Goal: Information Seeking & Learning: Learn about a topic

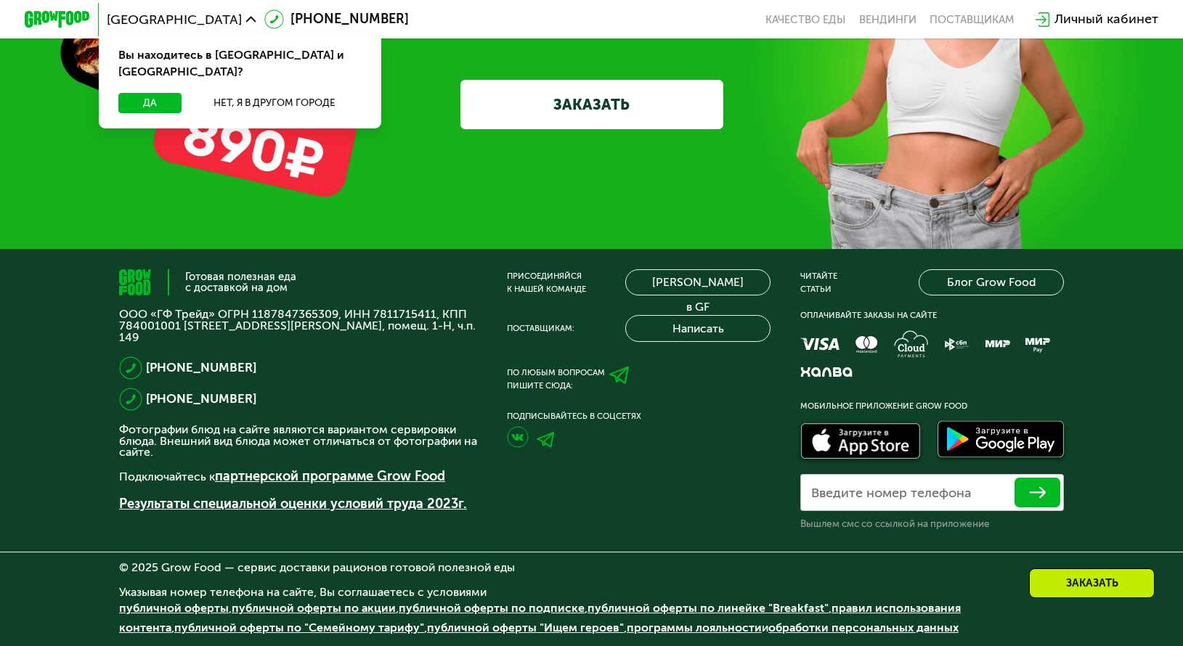
scroll to position [4876, 0]
click at [246, 23] on icon at bounding box center [251, 20] width 10 height 10
click at [246, 15] on icon at bounding box center [251, 20] width 10 height 10
click at [230, 93] on button "Нет, я в другом городе" at bounding box center [275, 103] width 174 height 20
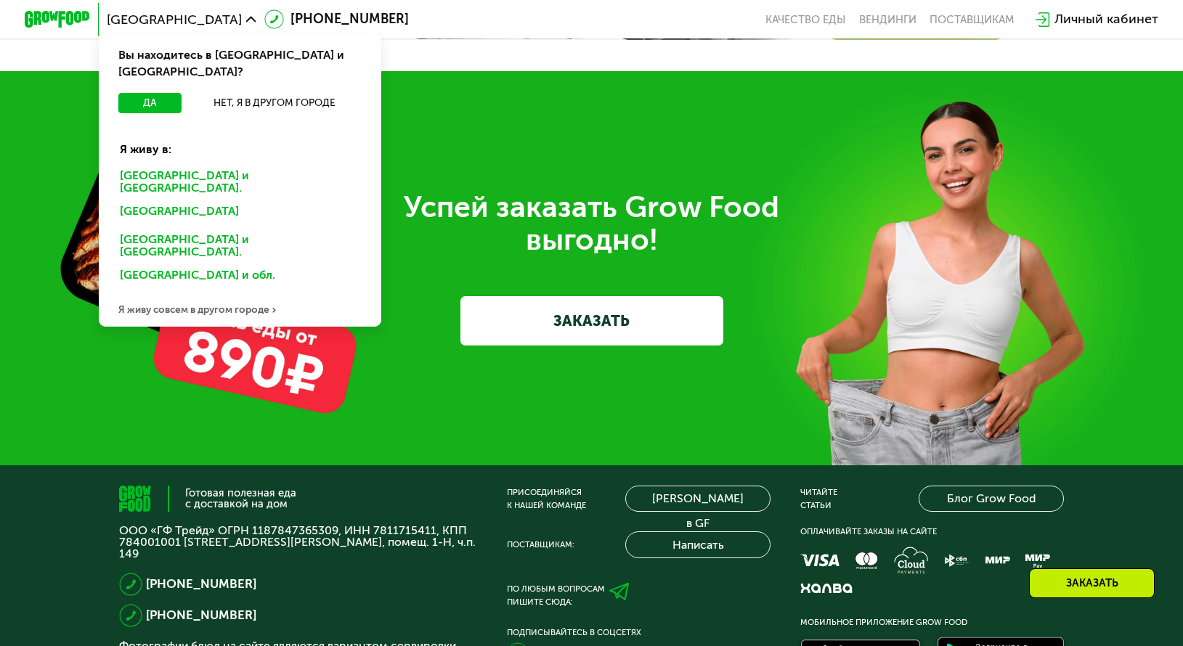
scroll to position [4295, 0]
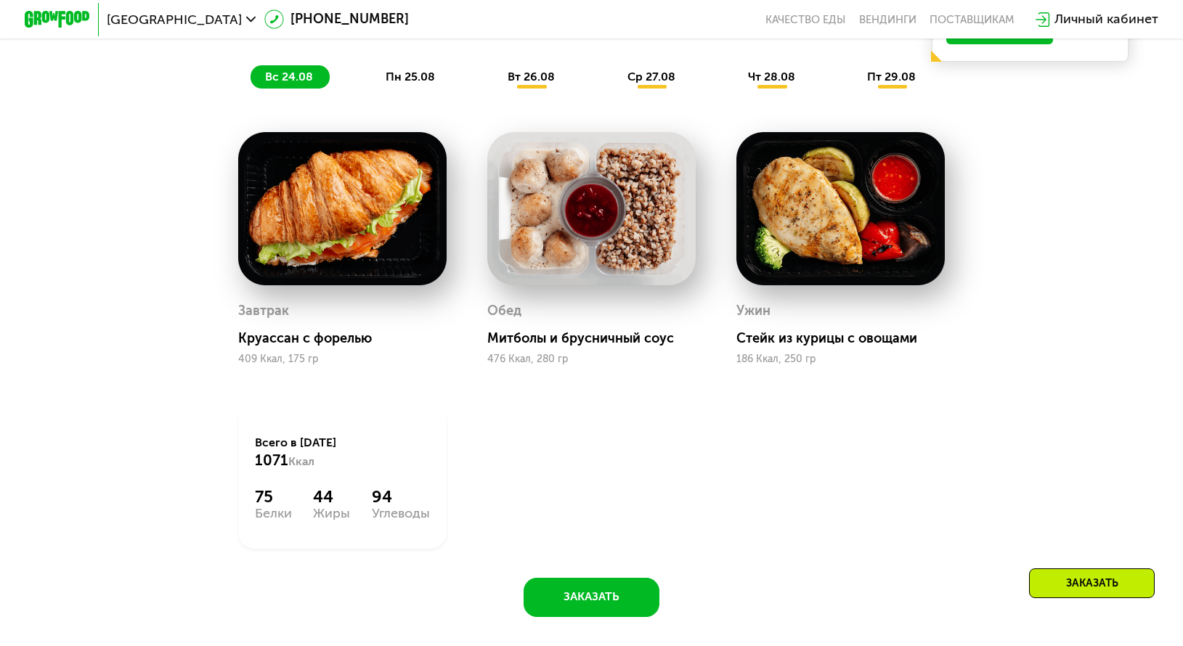
scroll to position [883, 0]
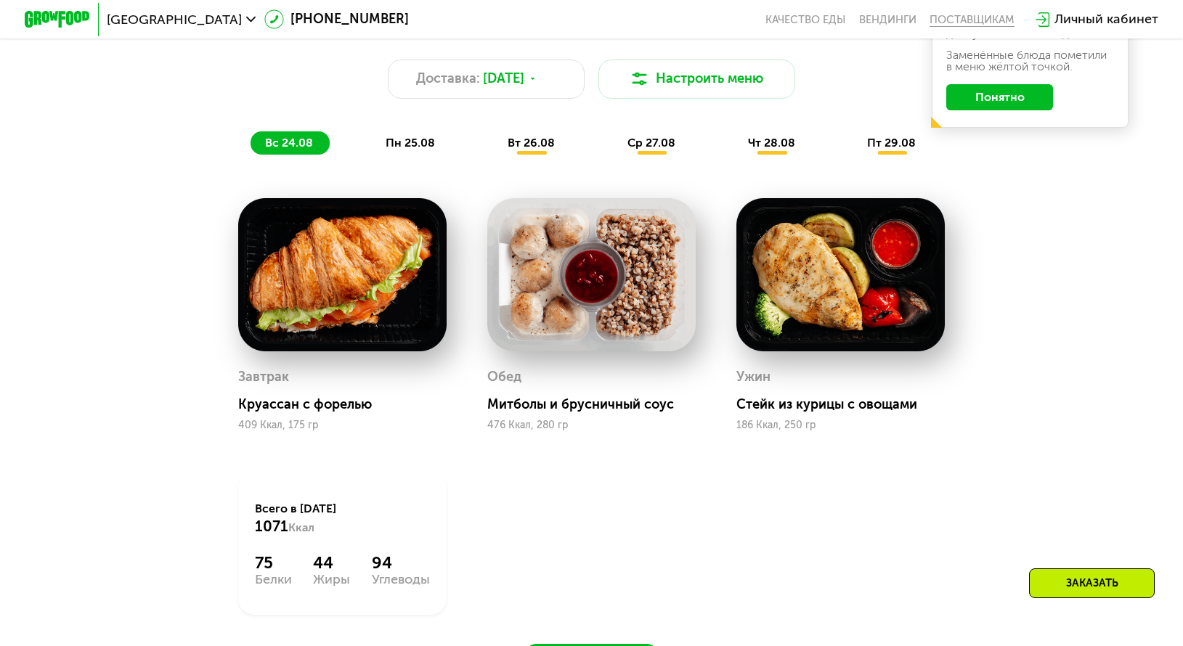
click at [986, 18] on div "поставщикам" at bounding box center [971, 19] width 85 height 13
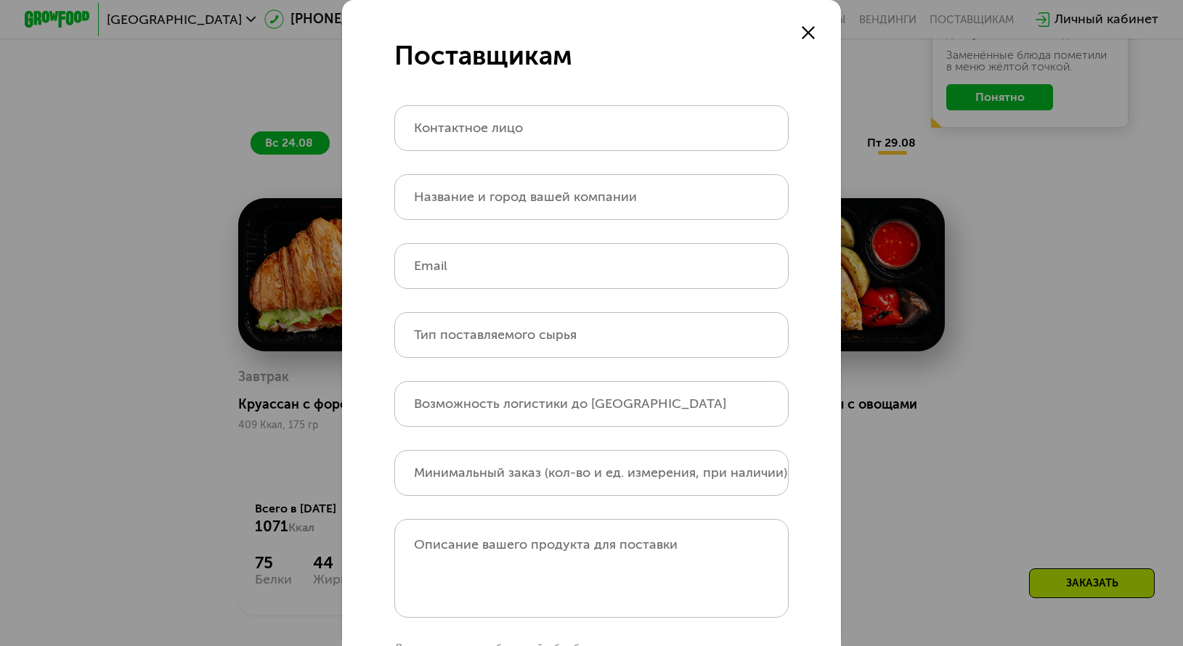
click at [801, 32] on icon at bounding box center [807, 32] width 13 height 13
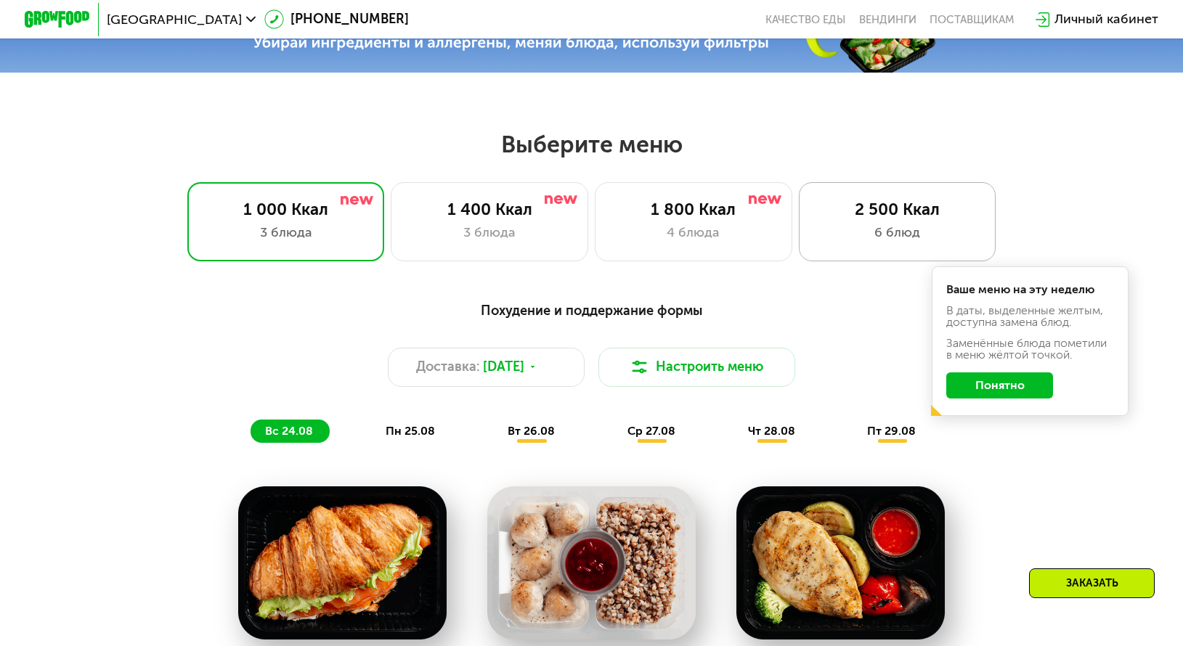
scroll to position [592, 0]
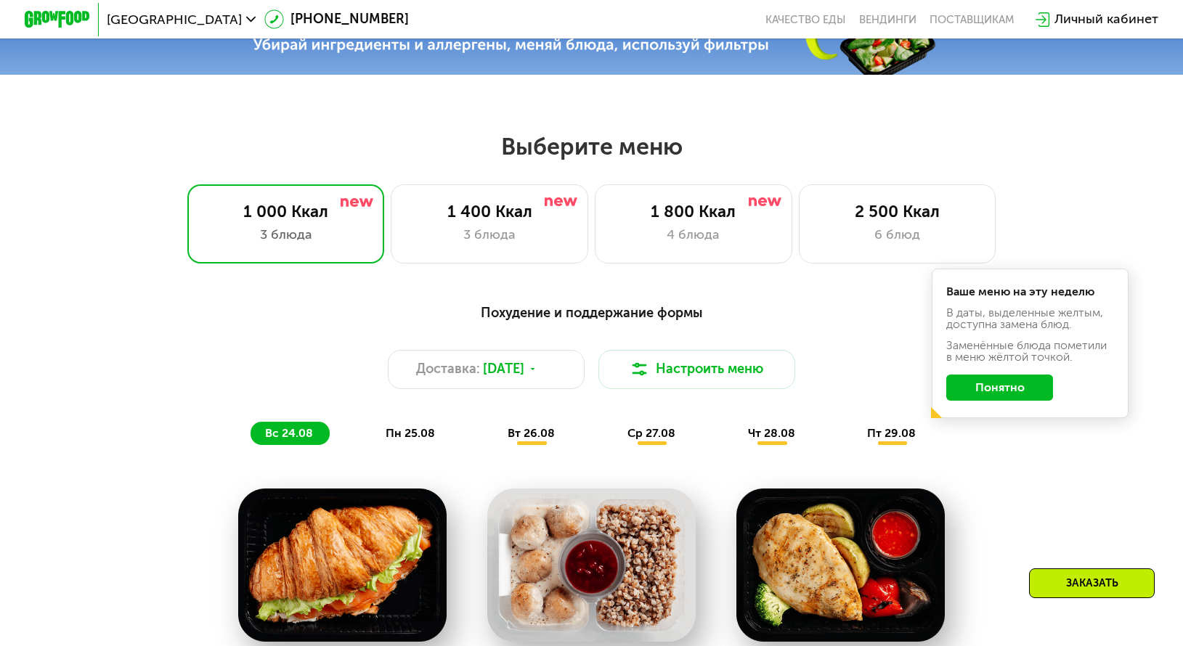
click at [1006, 388] on button "Понятно" at bounding box center [999, 388] width 107 height 26
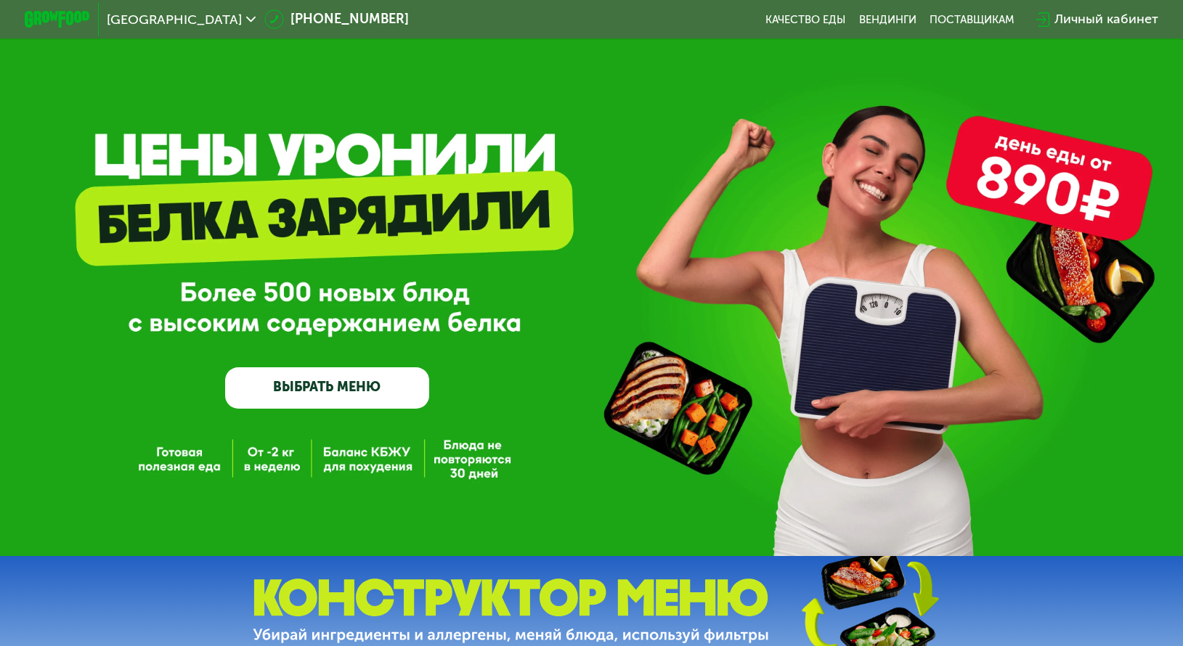
scroll to position [0, 0]
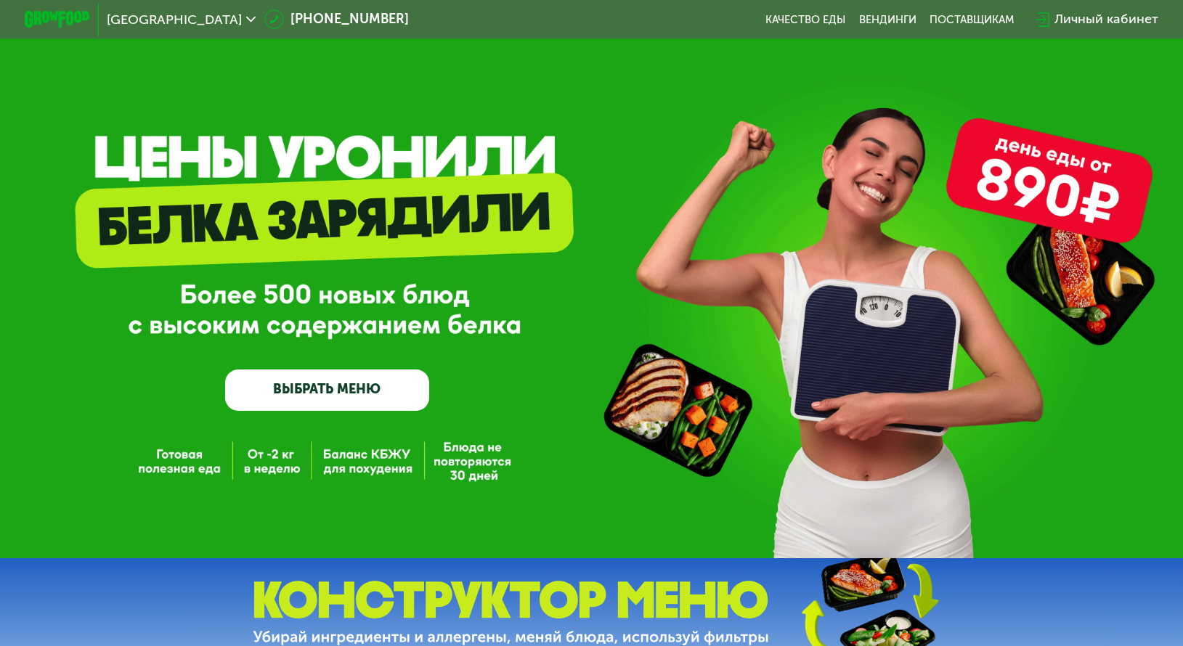
click at [127, 18] on span "[GEOGRAPHIC_DATA]" at bounding box center [174, 19] width 135 height 13
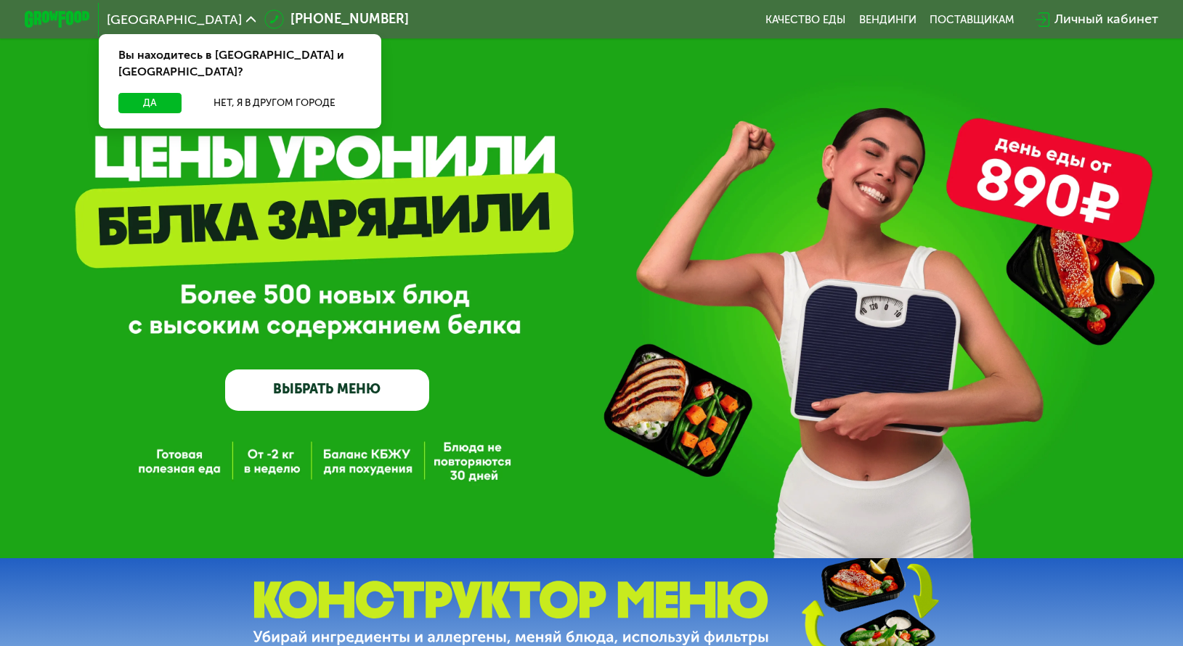
click at [54, 17] on img at bounding box center [57, 19] width 65 height 17
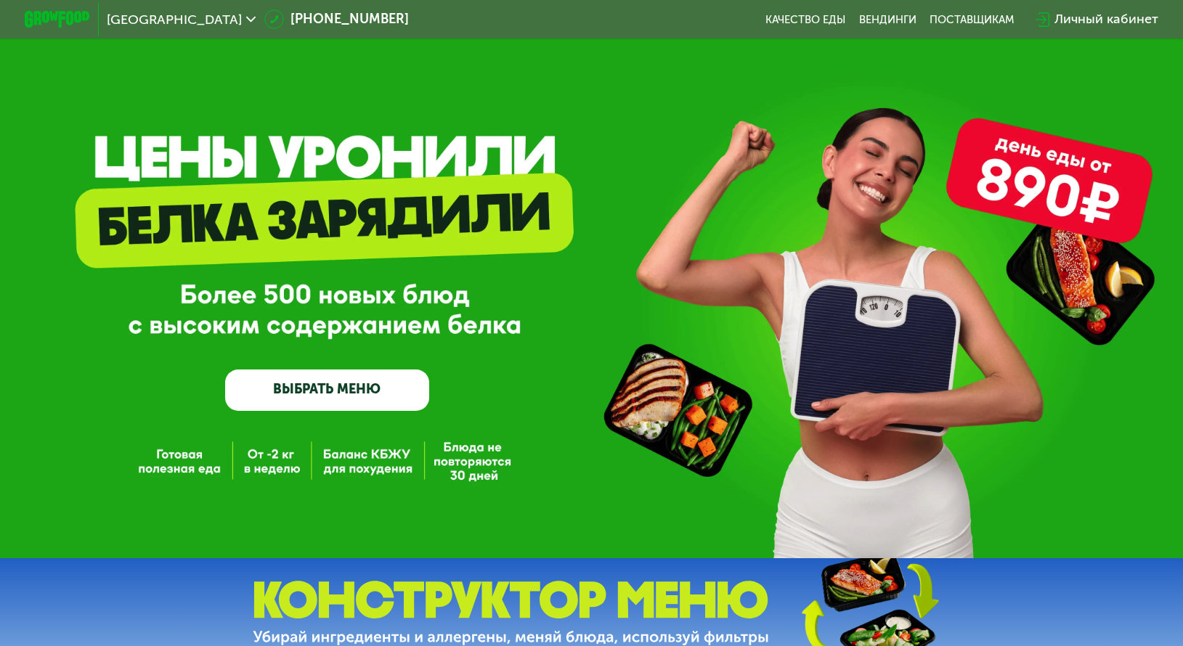
click at [52, 20] on img at bounding box center [57, 19] width 65 height 17
click at [822, 20] on link "Качество еды" at bounding box center [805, 19] width 80 height 13
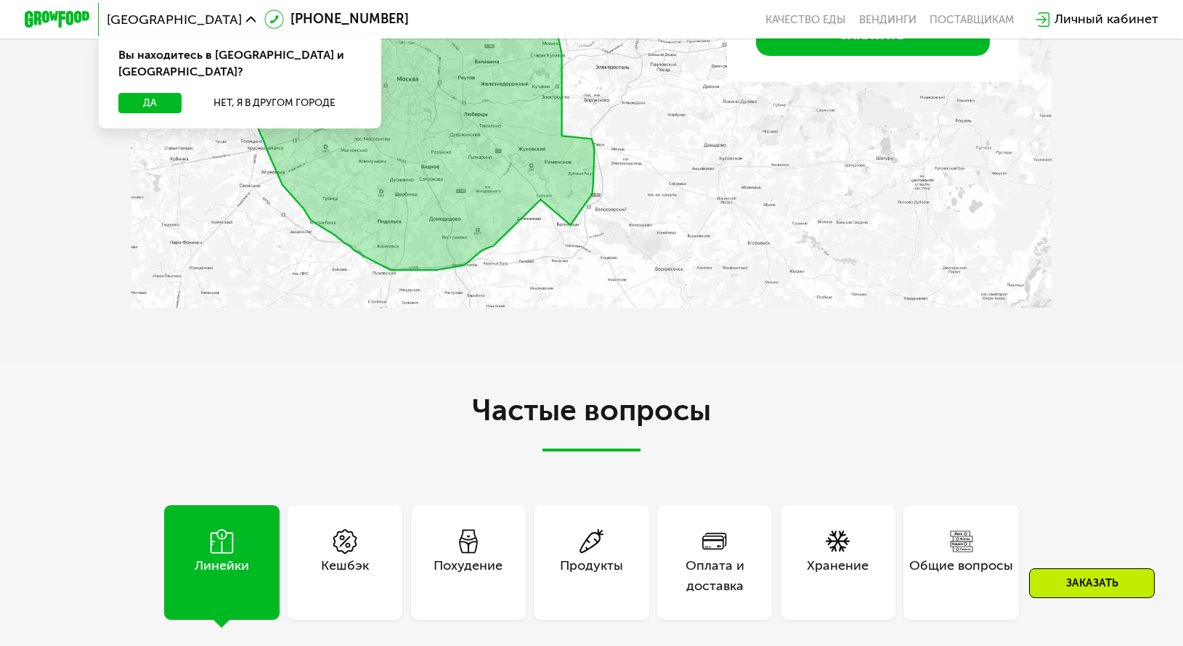
scroll to position [3703, 0]
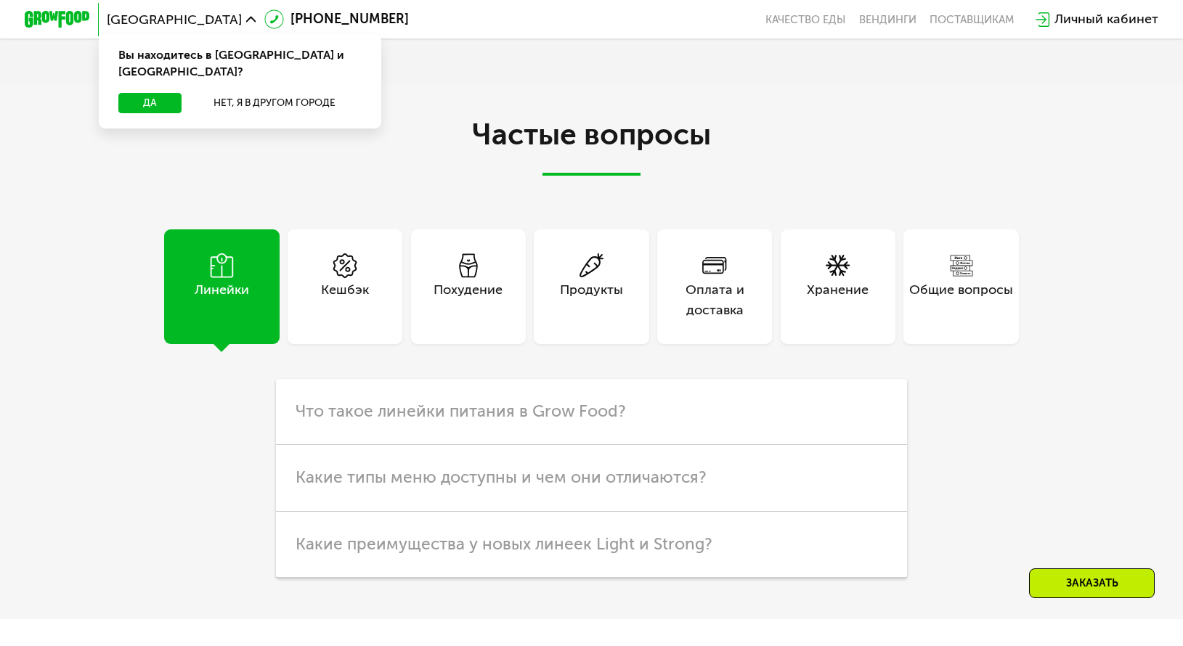
click at [539, 344] on div "Продукты" at bounding box center [591, 286] width 115 height 115
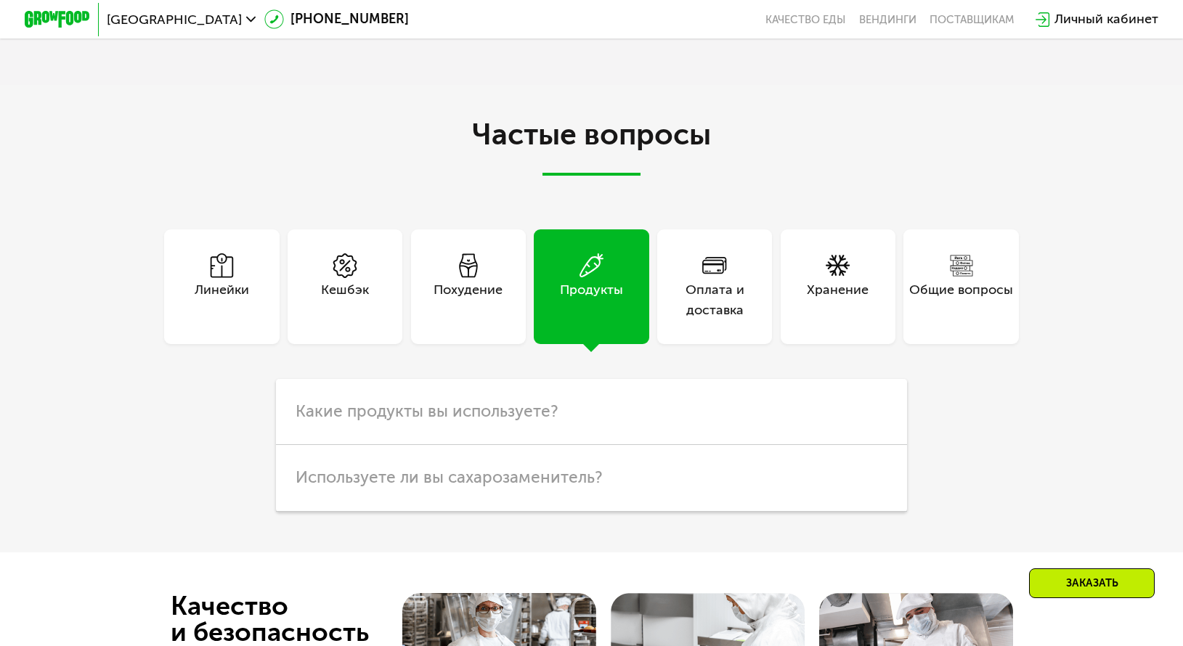
click at [960, 319] on div "Общие вопросы" at bounding box center [961, 299] width 104 height 39
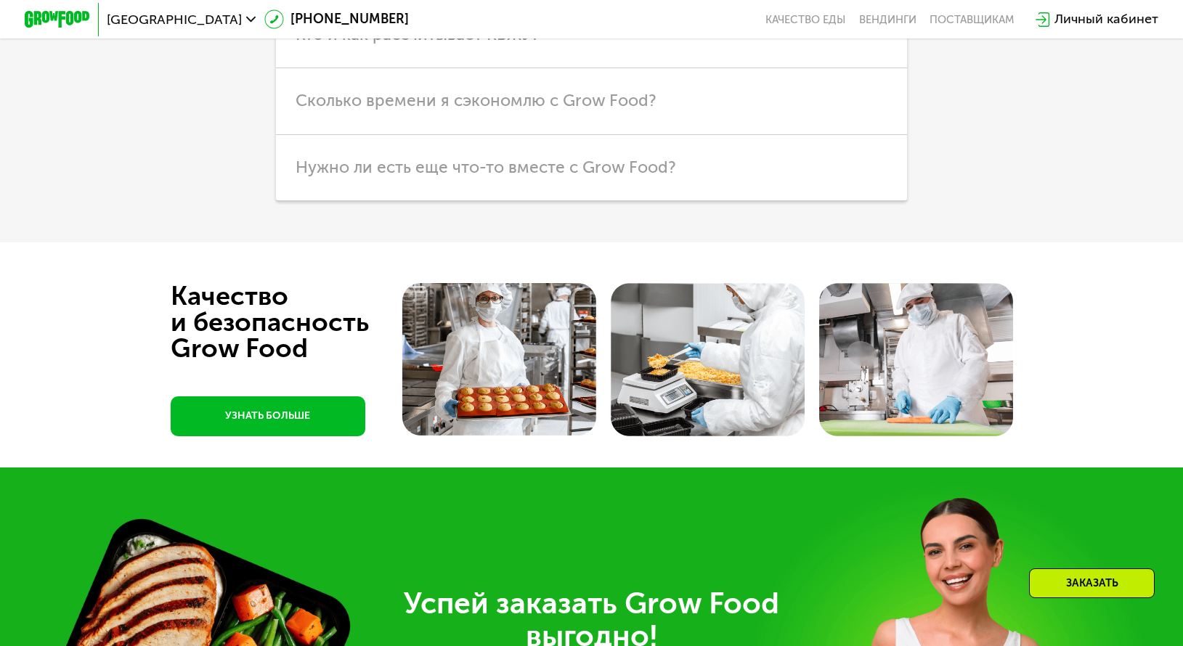
scroll to position [4428, 0]
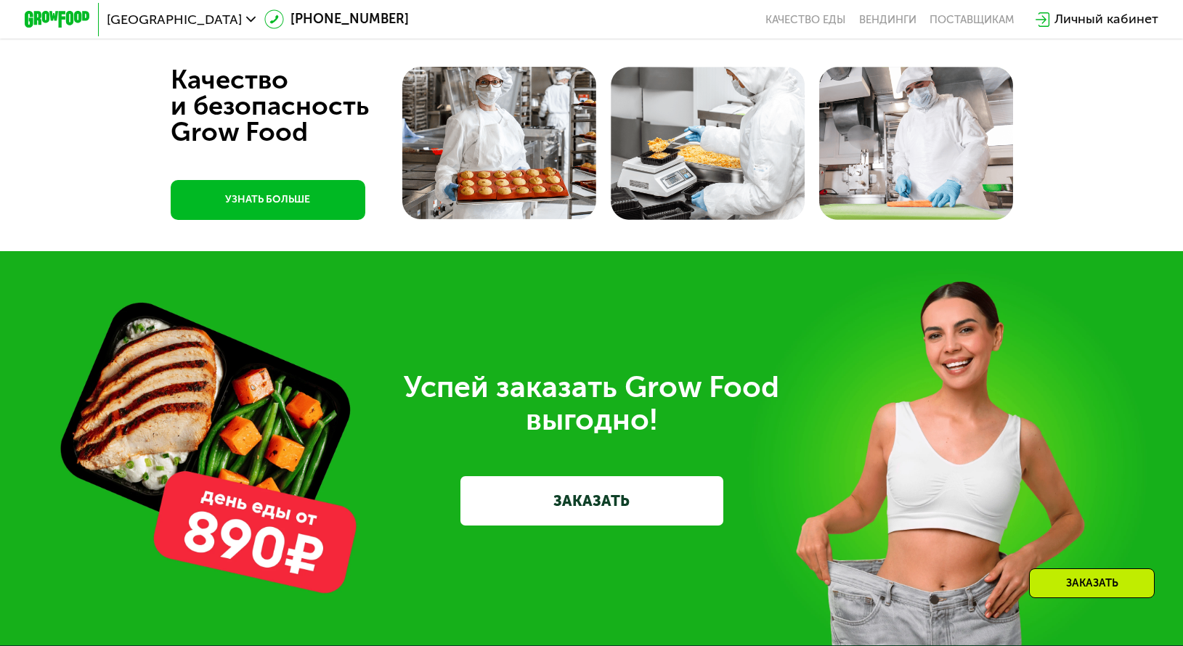
click at [274, 220] on link "УЗНАТЬ БОЛЬШЕ" at bounding box center [268, 200] width 195 height 40
